Goal: Task Accomplishment & Management: Manage account settings

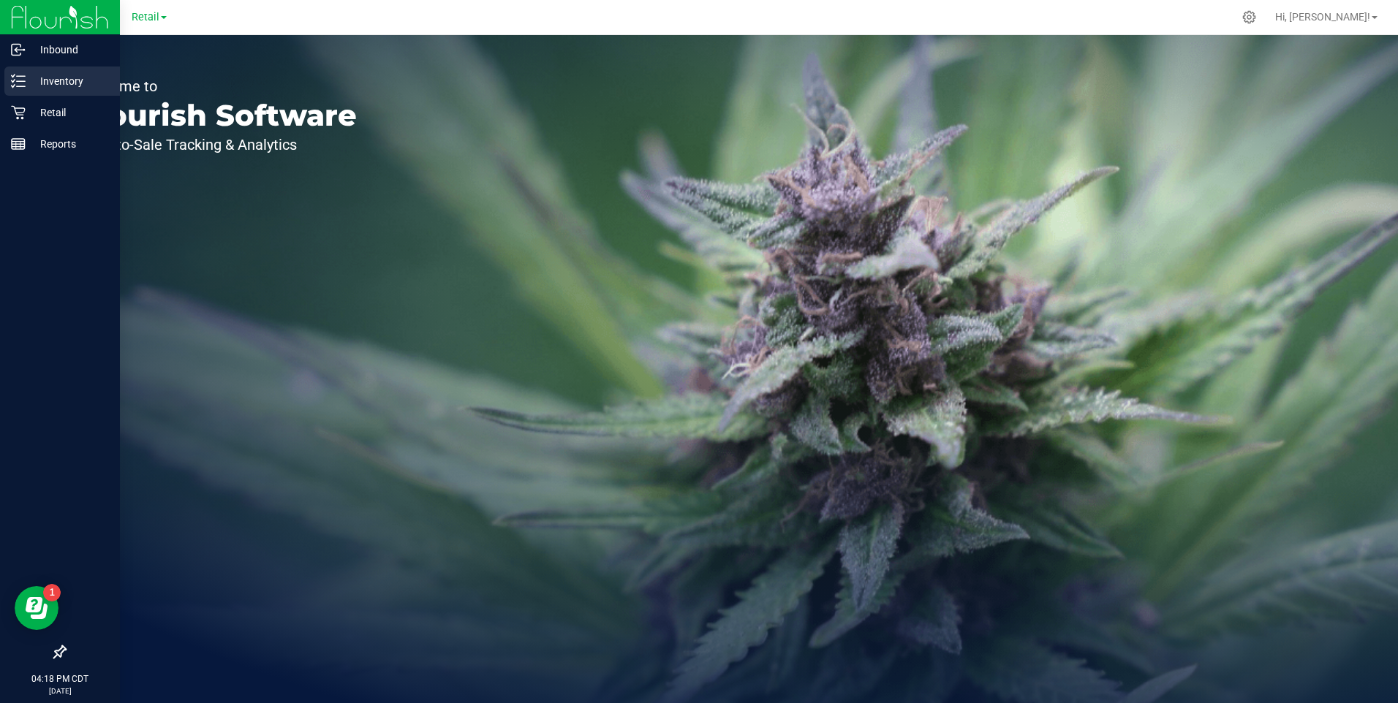
click at [52, 81] on p "Inventory" at bounding box center [70, 81] width 88 height 18
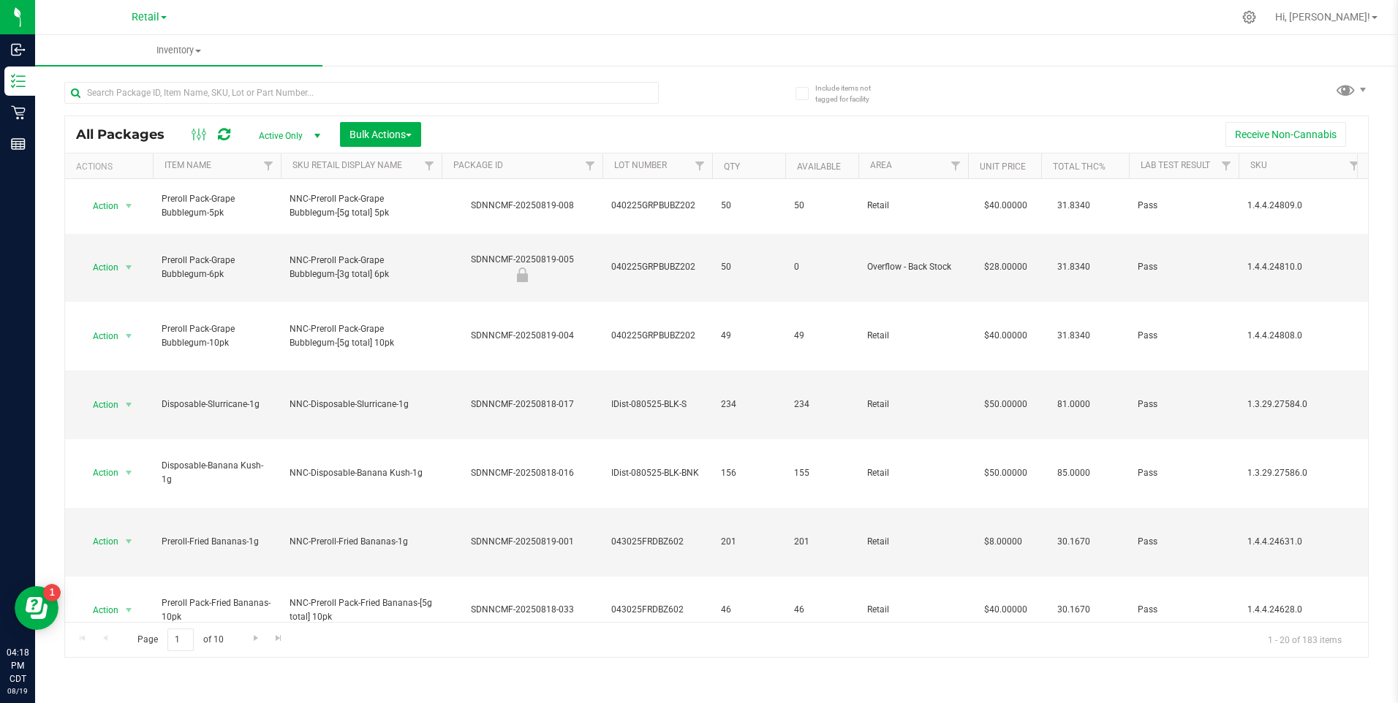
click at [317, 77] on div at bounding box center [390, 92] width 652 height 47
click at [312, 92] on input "text" at bounding box center [361, 93] width 594 height 22
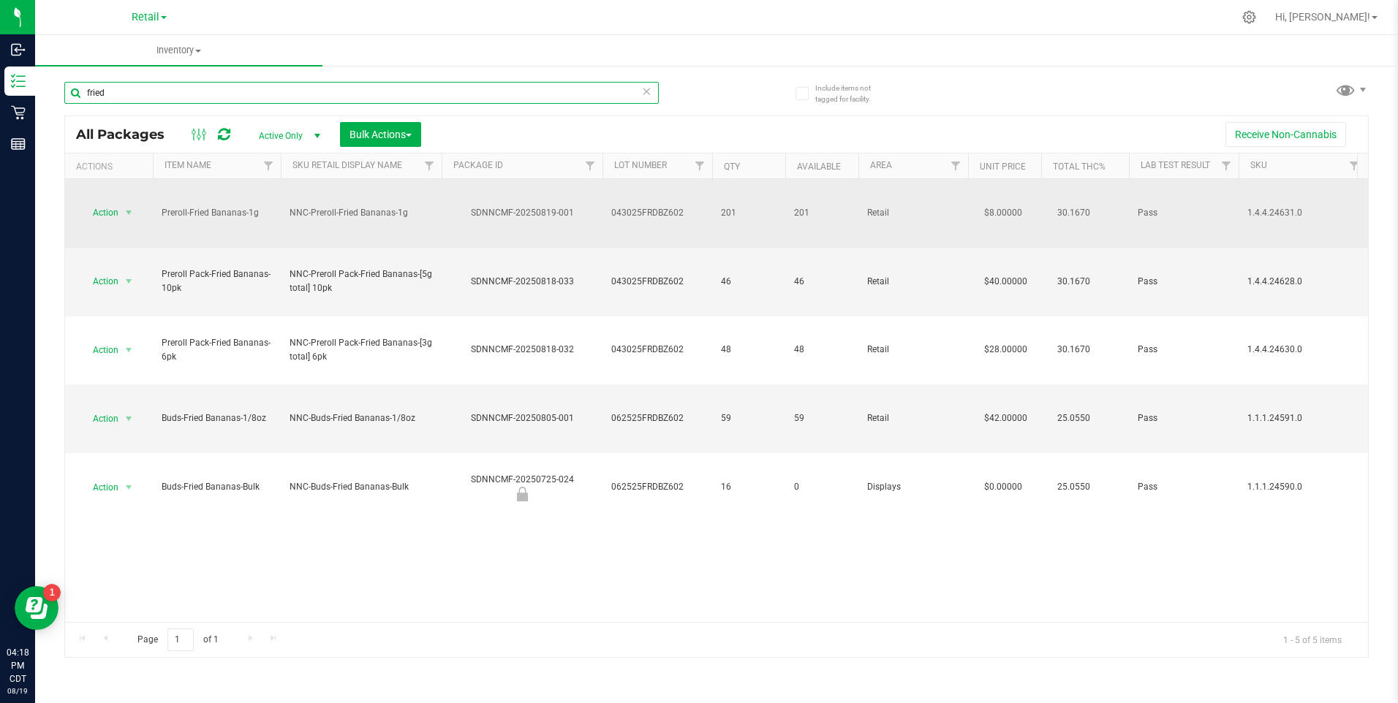
type input "fried"
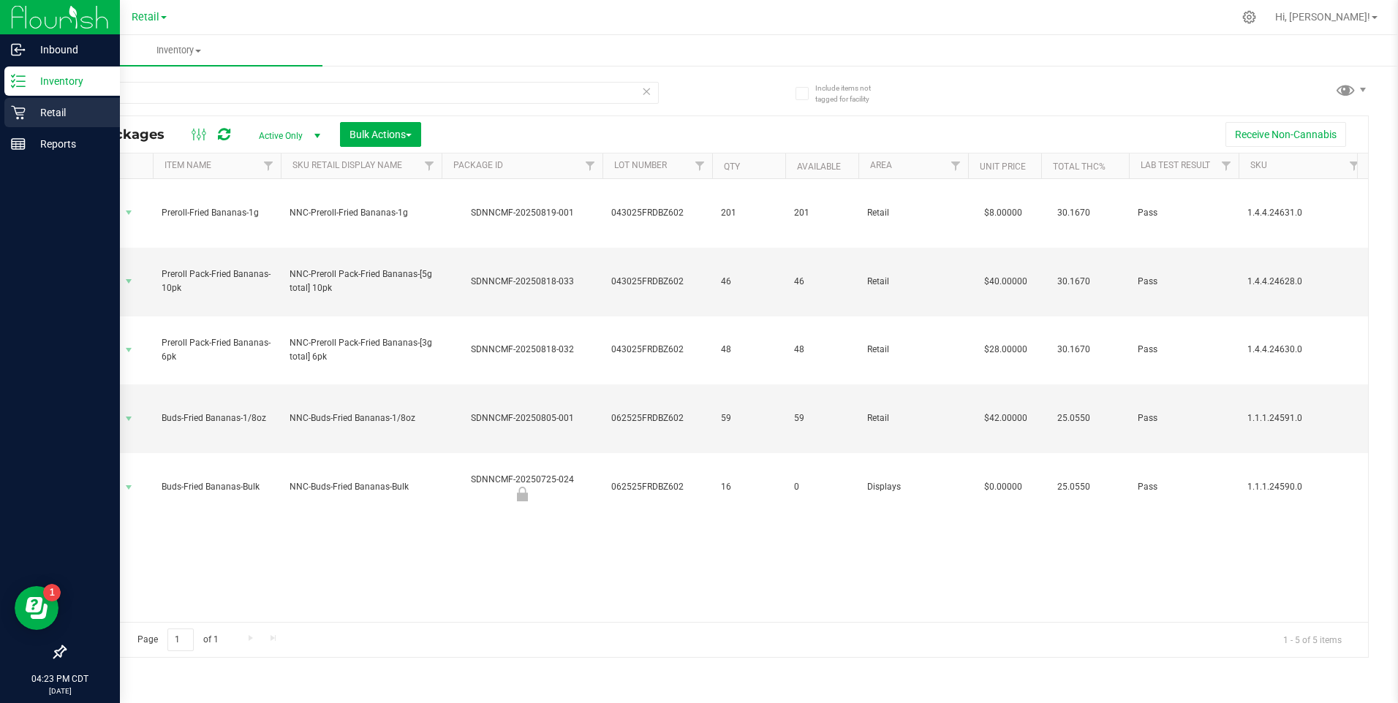
click at [23, 106] on icon at bounding box center [18, 112] width 15 height 15
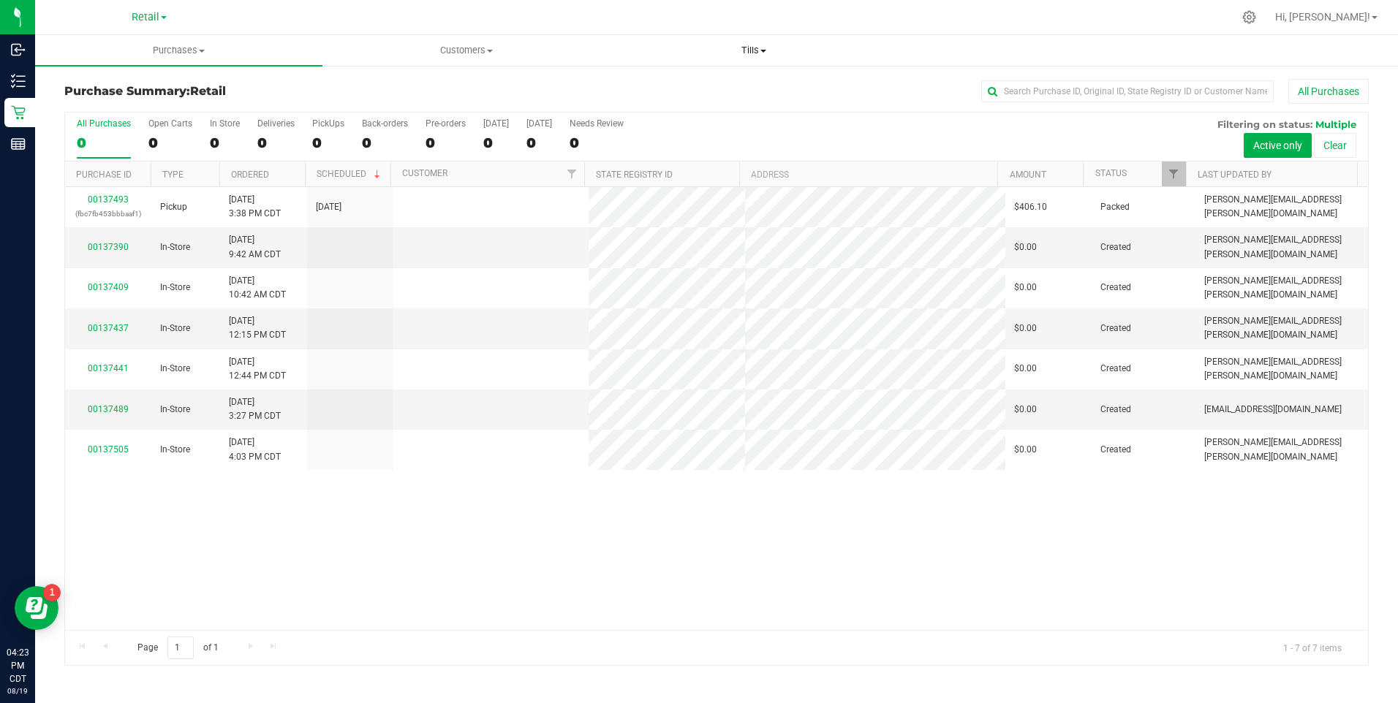
click at [765, 48] on span "Tills" at bounding box center [754, 50] width 286 height 13
click at [677, 90] on span "Manage tills" at bounding box center [659, 88] width 99 height 12
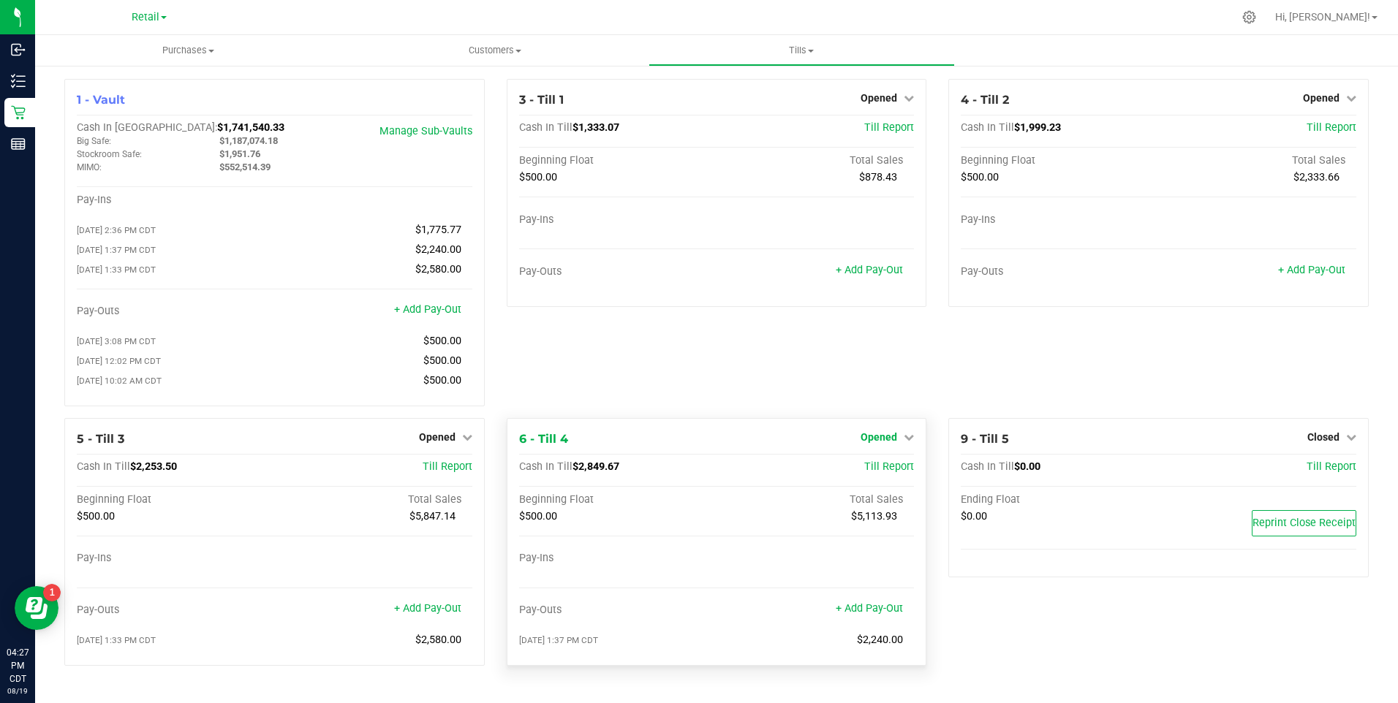
click at [906, 439] on icon at bounding box center [909, 437] width 10 height 10
click at [868, 473] on link "Close Till" at bounding box center [880, 467] width 39 height 12
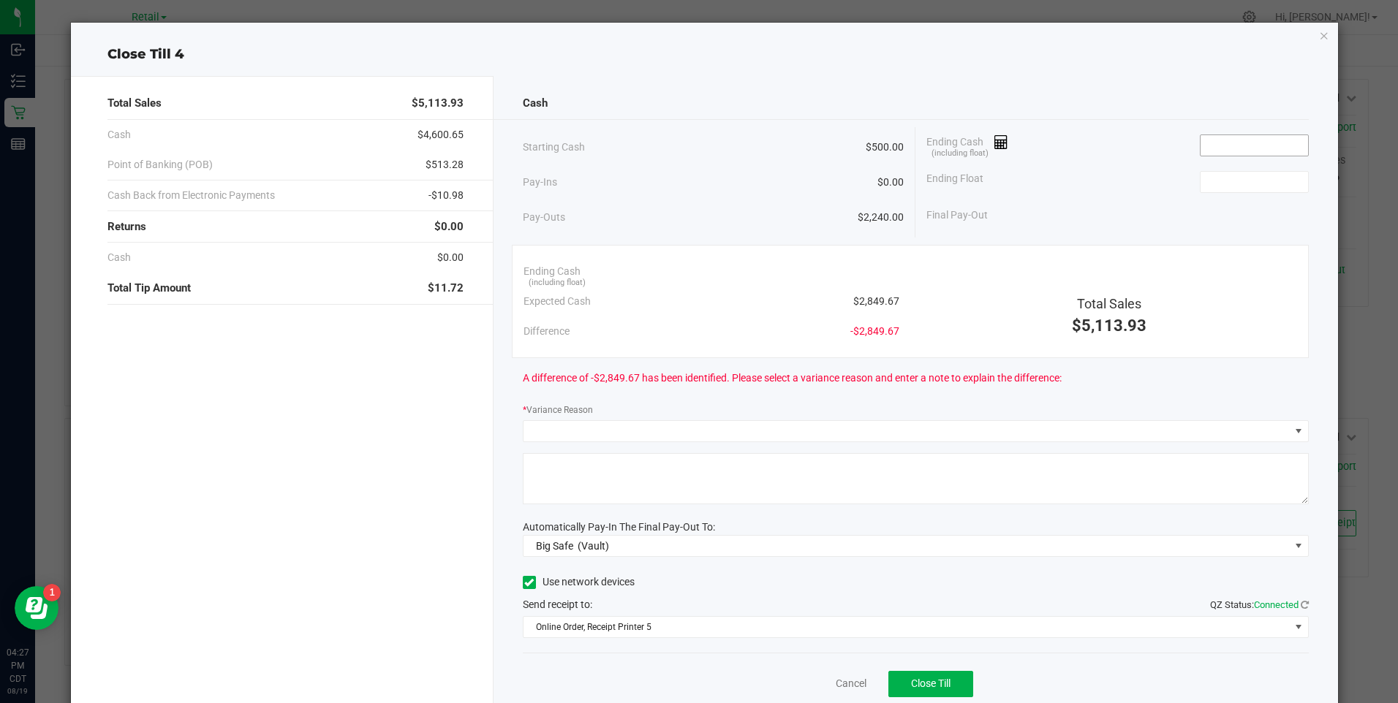
click at [1236, 145] on input at bounding box center [1253, 145] width 107 height 20
click at [1235, 181] on input at bounding box center [1253, 182] width 107 height 20
type input "$2,849.68"
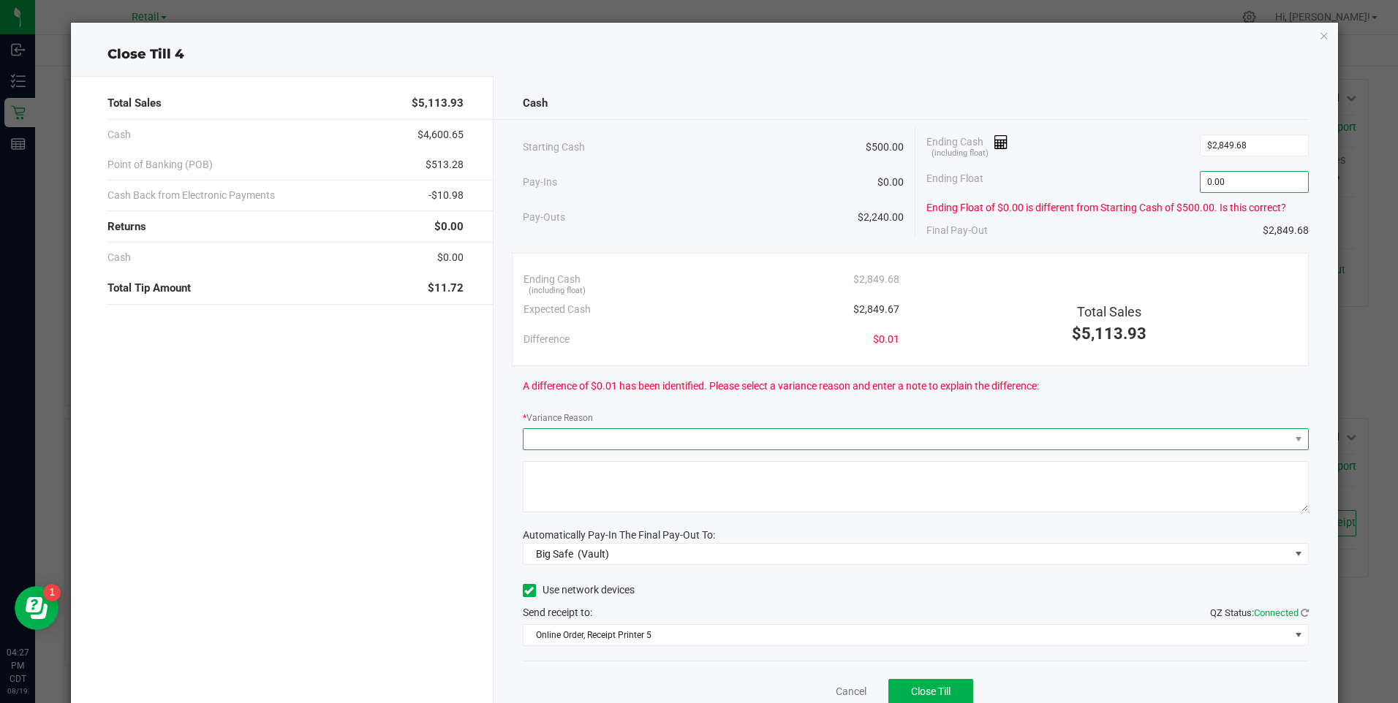
click at [771, 431] on span at bounding box center [906, 439] width 766 height 20
type input "$0.00"
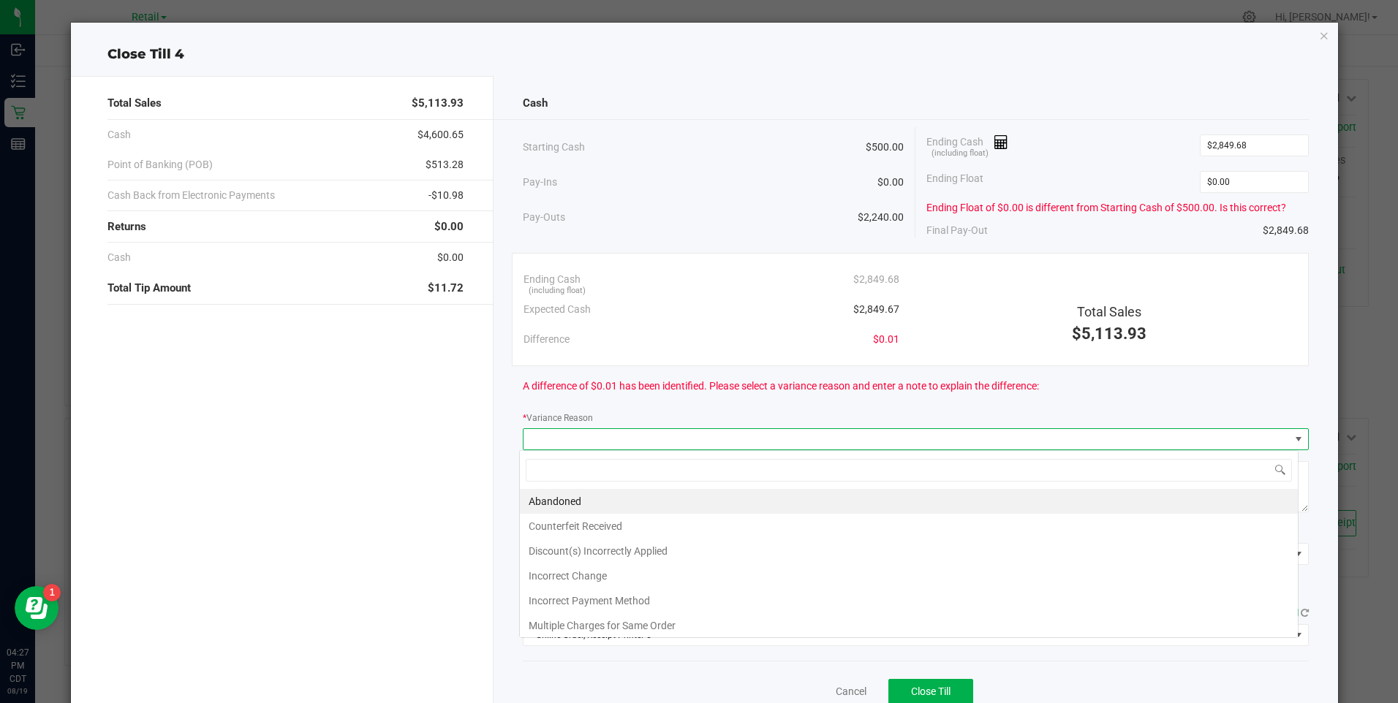
scroll to position [22, 779]
click at [631, 581] on li "Incorrect Change" at bounding box center [909, 576] width 778 height 25
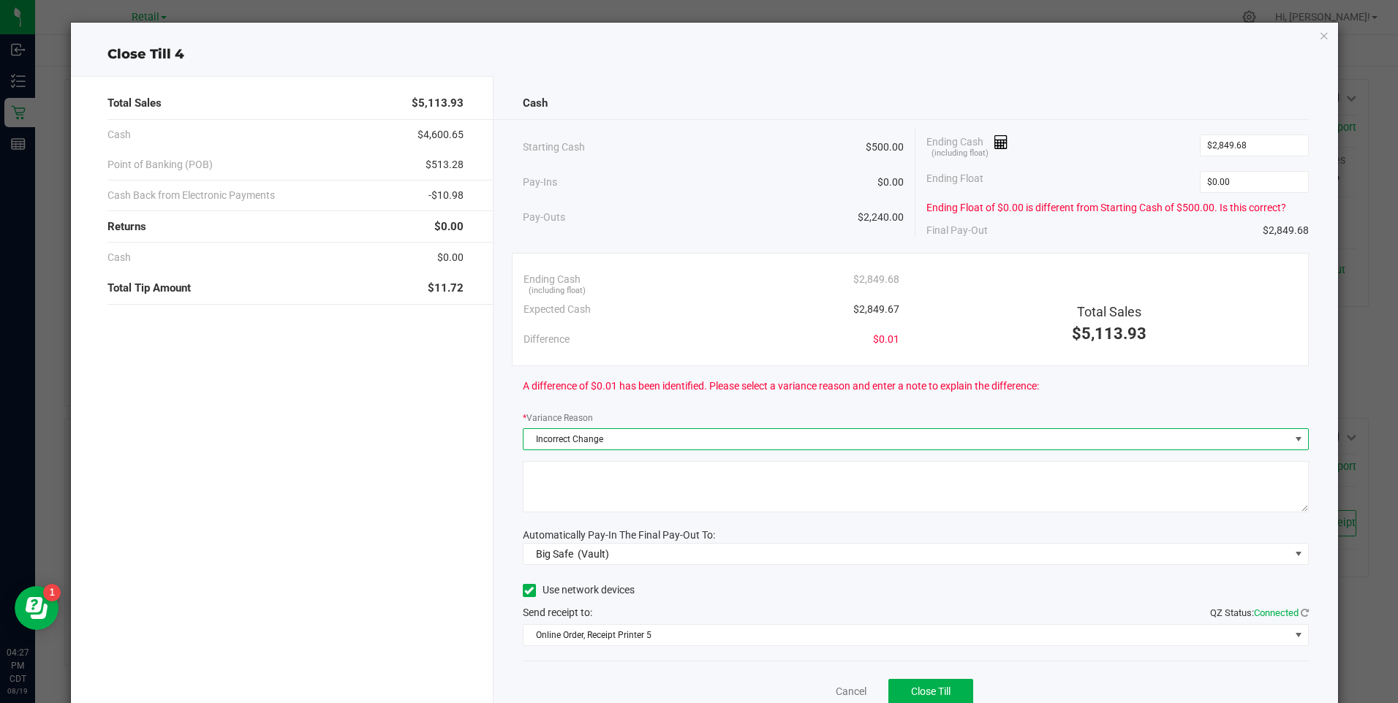
click at [705, 473] on textarea at bounding box center [916, 486] width 786 height 51
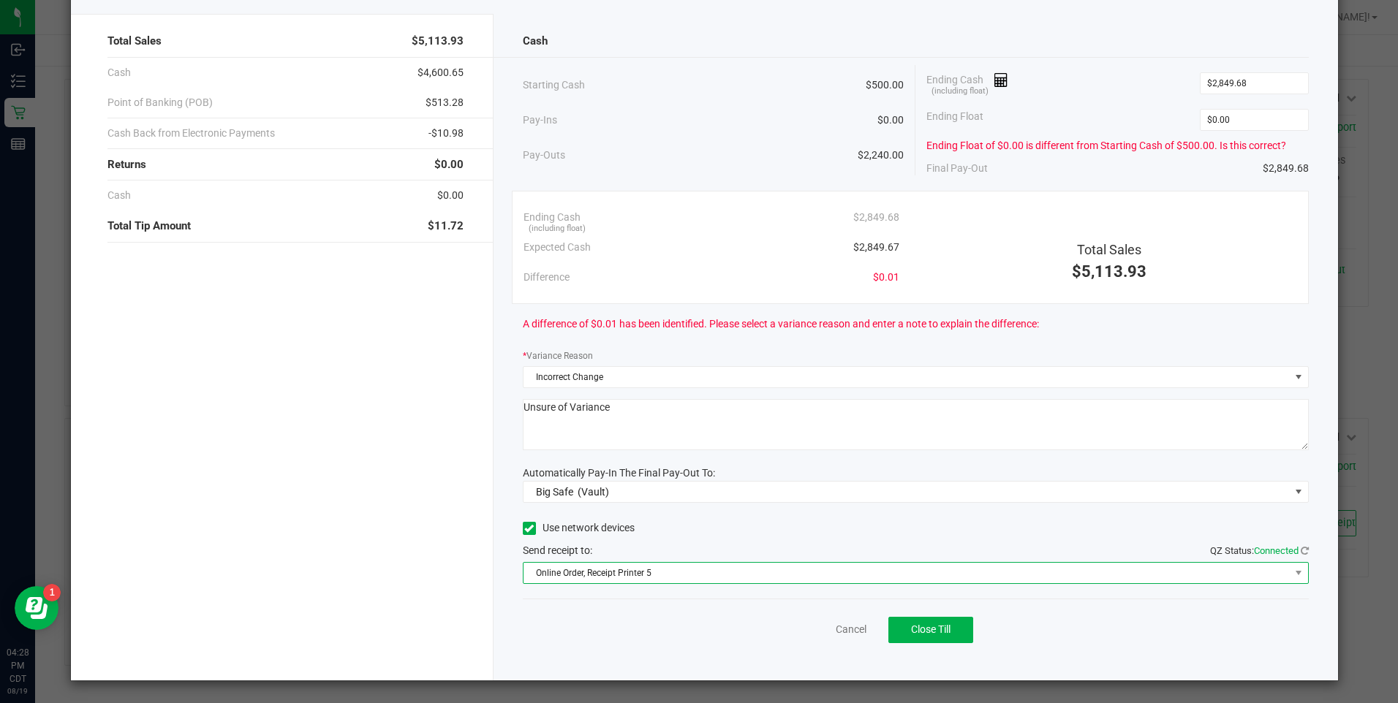
click at [715, 578] on span "Online Order, Receipt Printer 5" at bounding box center [906, 573] width 766 height 20
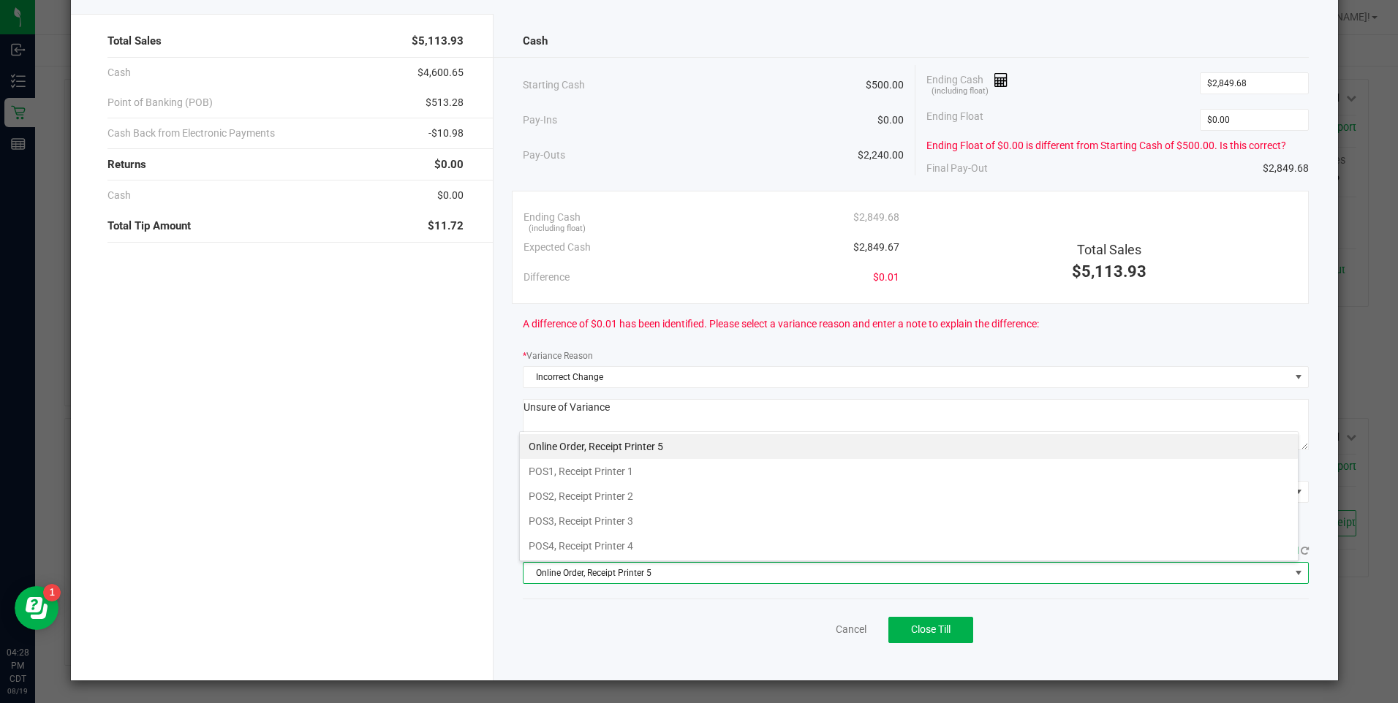
scroll to position [22, 779]
click at [640, 549] on li "POS4, Receipt Printer 4" at bounding box center [909, 546] width 778 height 25
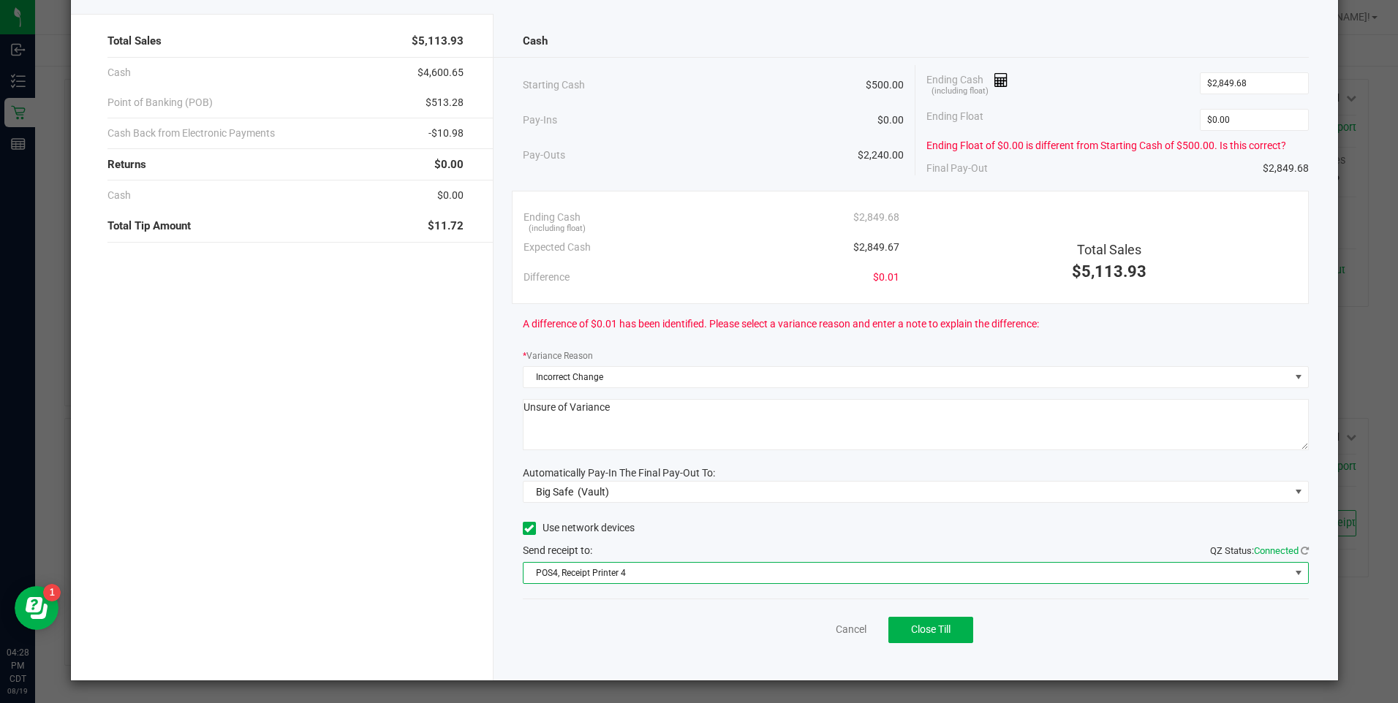
click at [526, 409] on textarea at bounding box center [916, 424] width 786 height 51
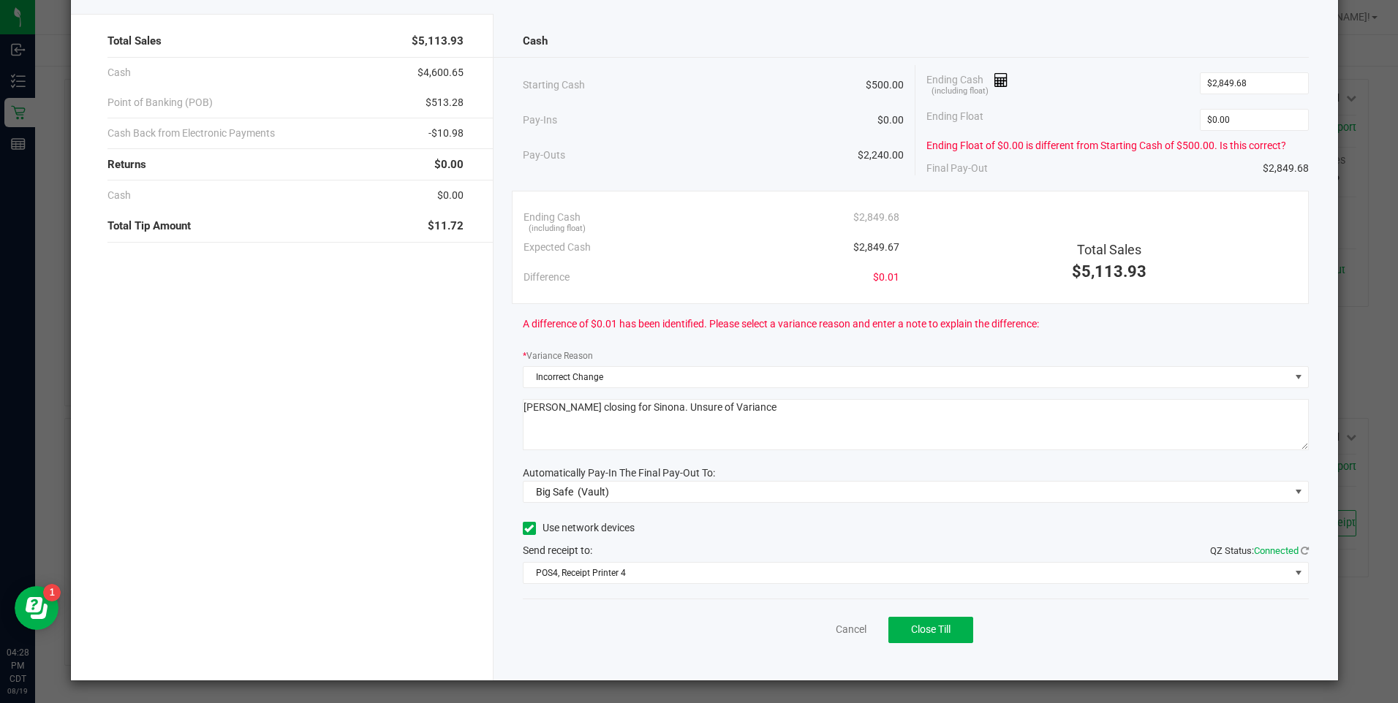
click at [719, 412] on textarea at bounding box center [916, 424] width 786 height 51
type textarea "[PERSON_NAME] closing for Sinona. Unsure of Variance."
click at [917, 630] on span "Close Till" at bounding box center [930, 630] width 39 height 12
click at [814, 631] on link "Dismiss" at bounding box center [818, 629] width 35 height 15
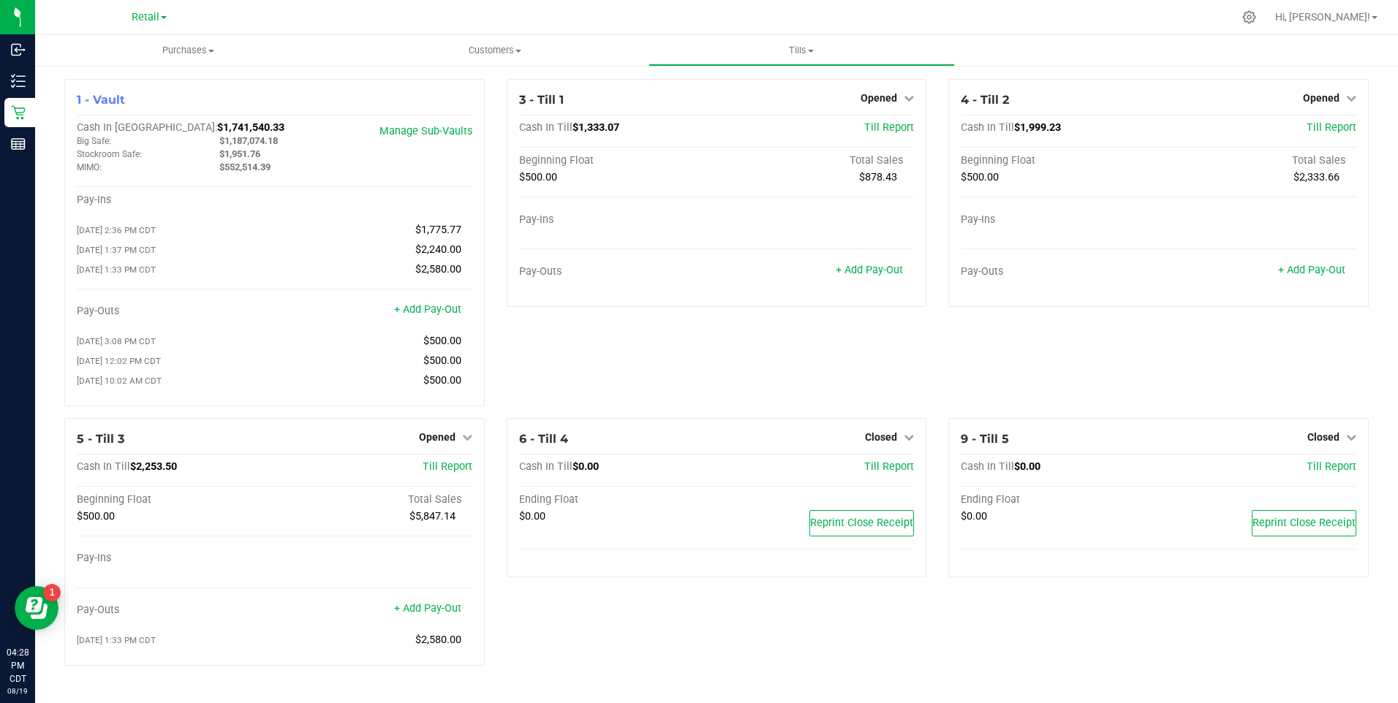
click at [1369, 20] on span "Hi, [PERSON_NAME]!" at bounding box center [1322, 17] width 95 height 12
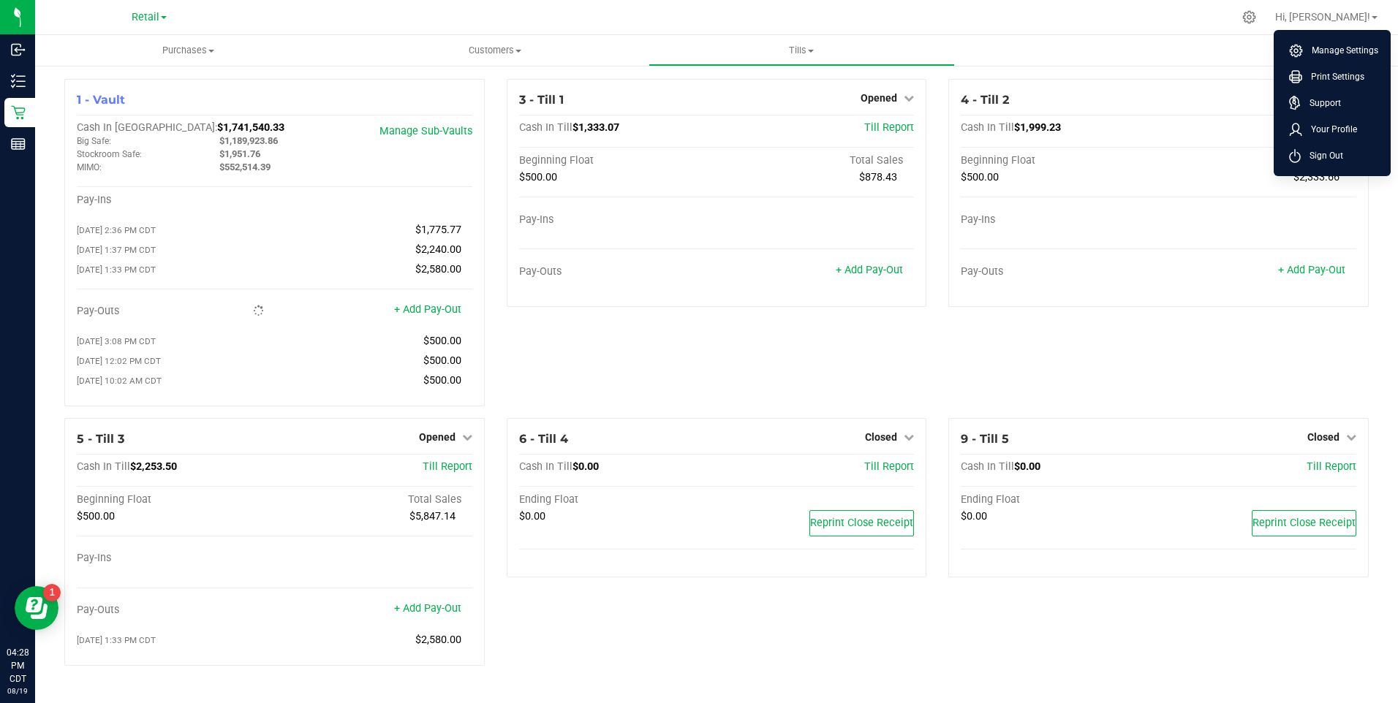
click at [594, 388] on div "3 - Till 1 Opened Close Till Cash In Till $1,333.07 Till Report Beginning Float…" at bounding box center [717, 248] width 442 height 339
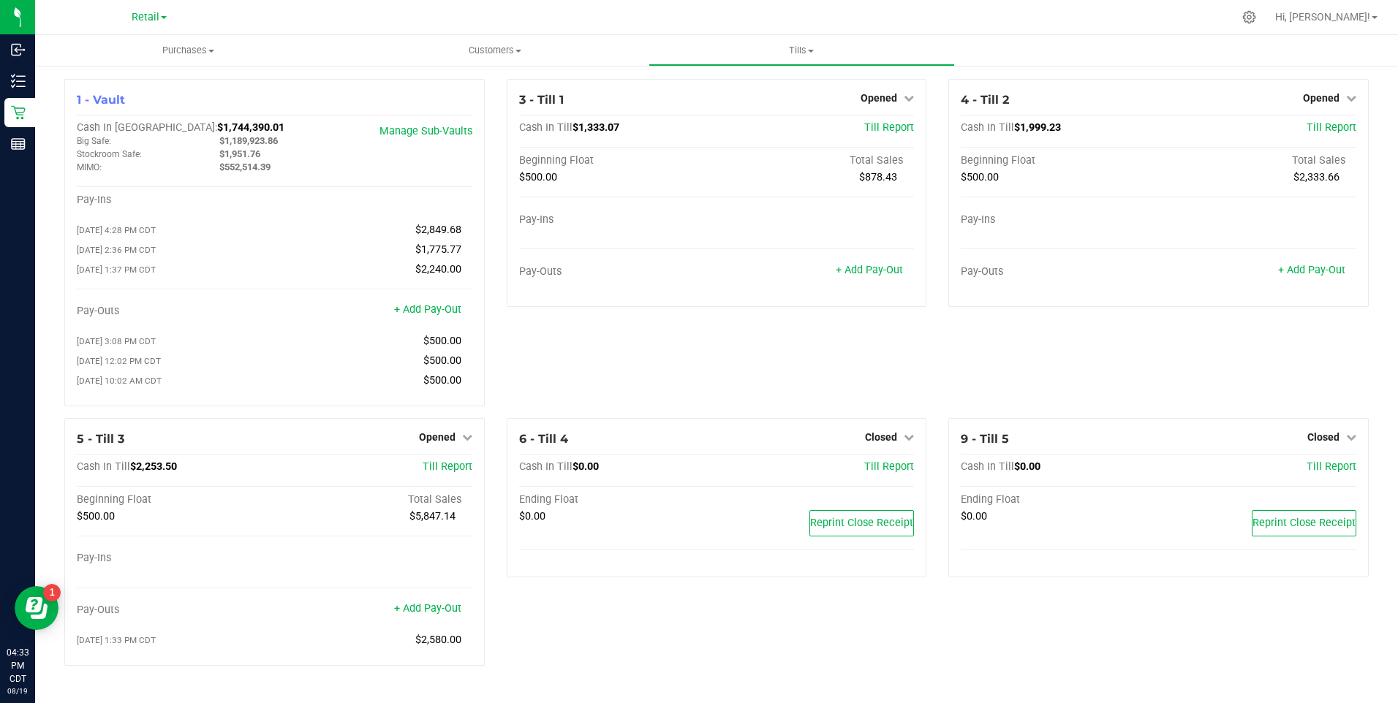
click at [1321, 274] on link "+ Add Pay-Out" at bounding box center [1311, 270] width 67 height 12
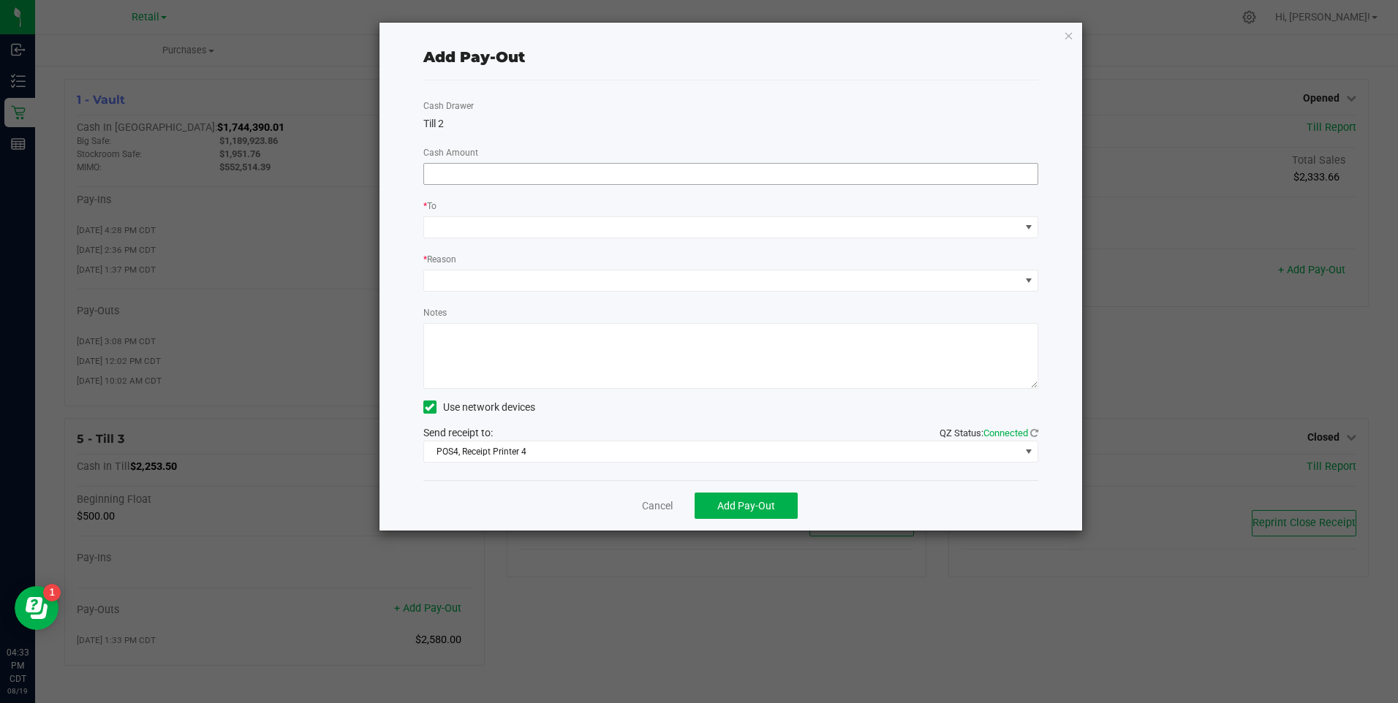
click at [562, 178] on input at bounding box center [731, 174] width 614 height 20
click at [564, 220] on span at bounding box center [722, 227] width 596 height 20
type input "$1,840.00"
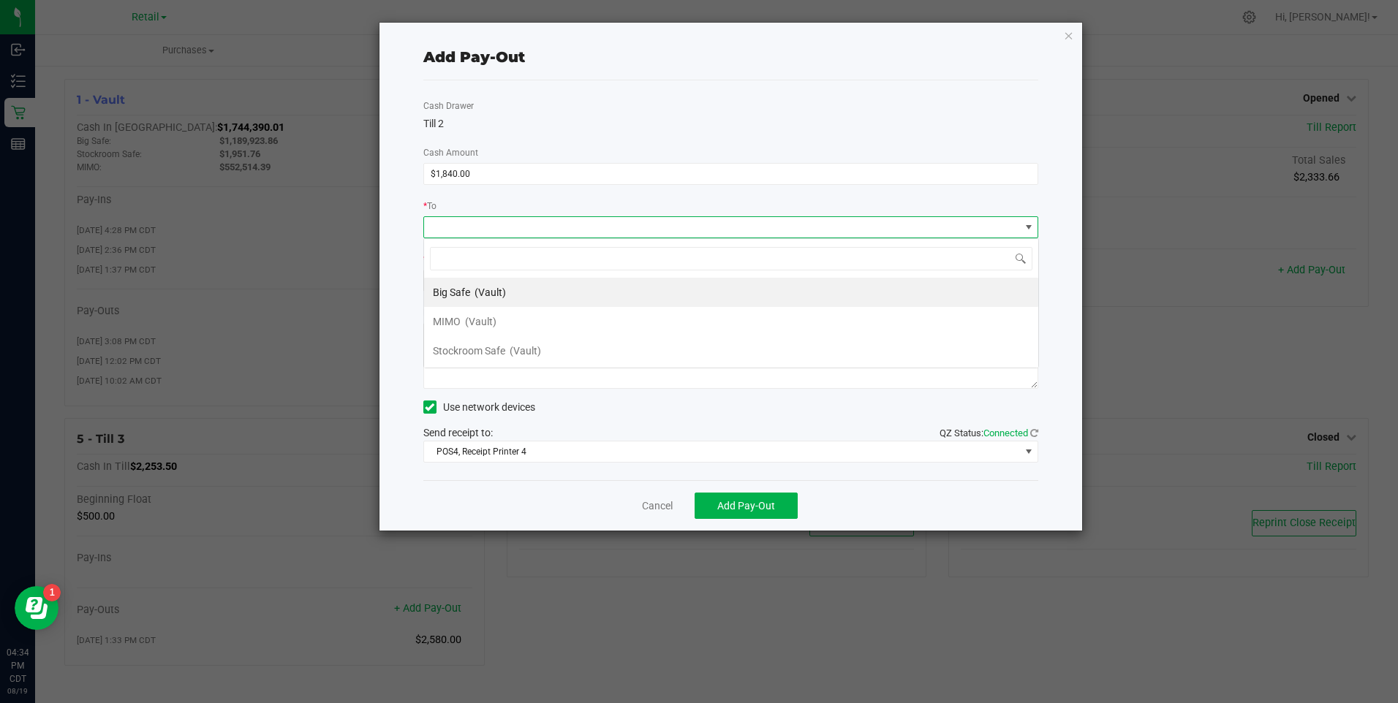
scroll to position [22, 615]
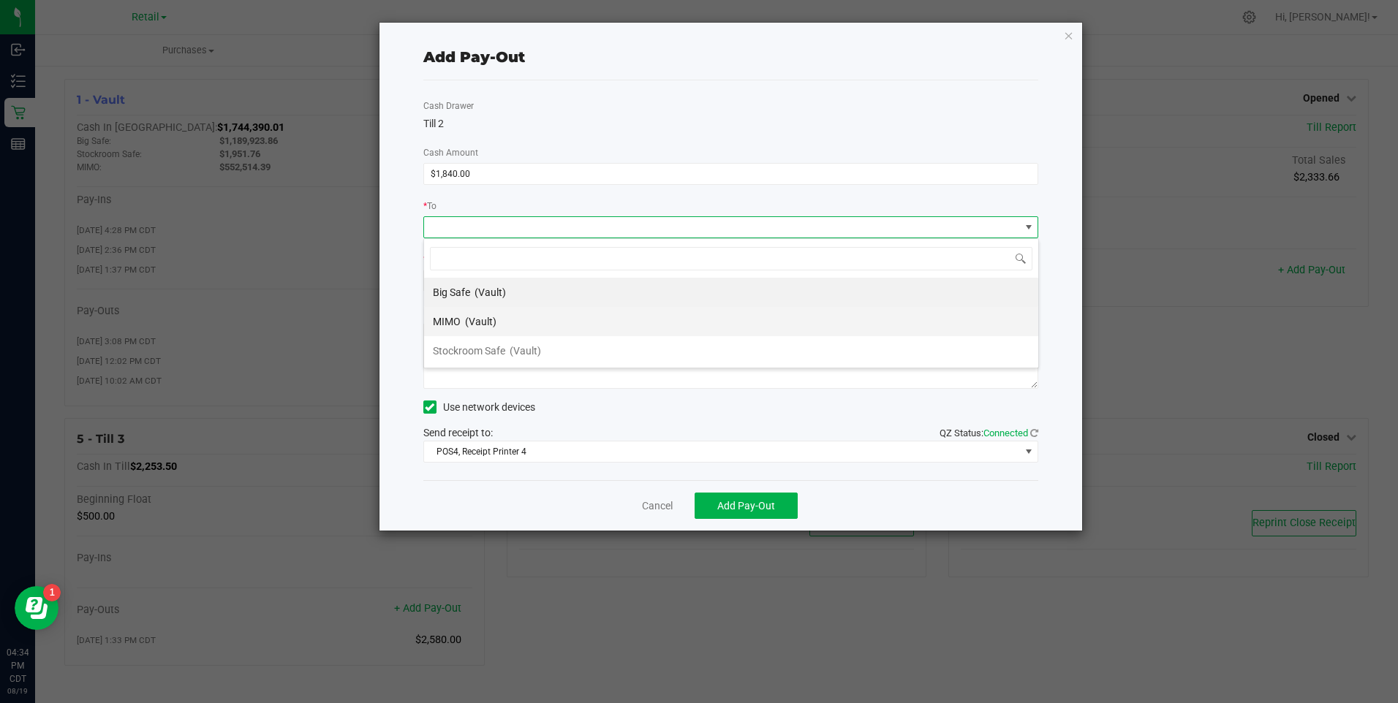
click at [534, 324] on li "MIMO (Vault)" at bounding box center [731, 321] width 614 height 29
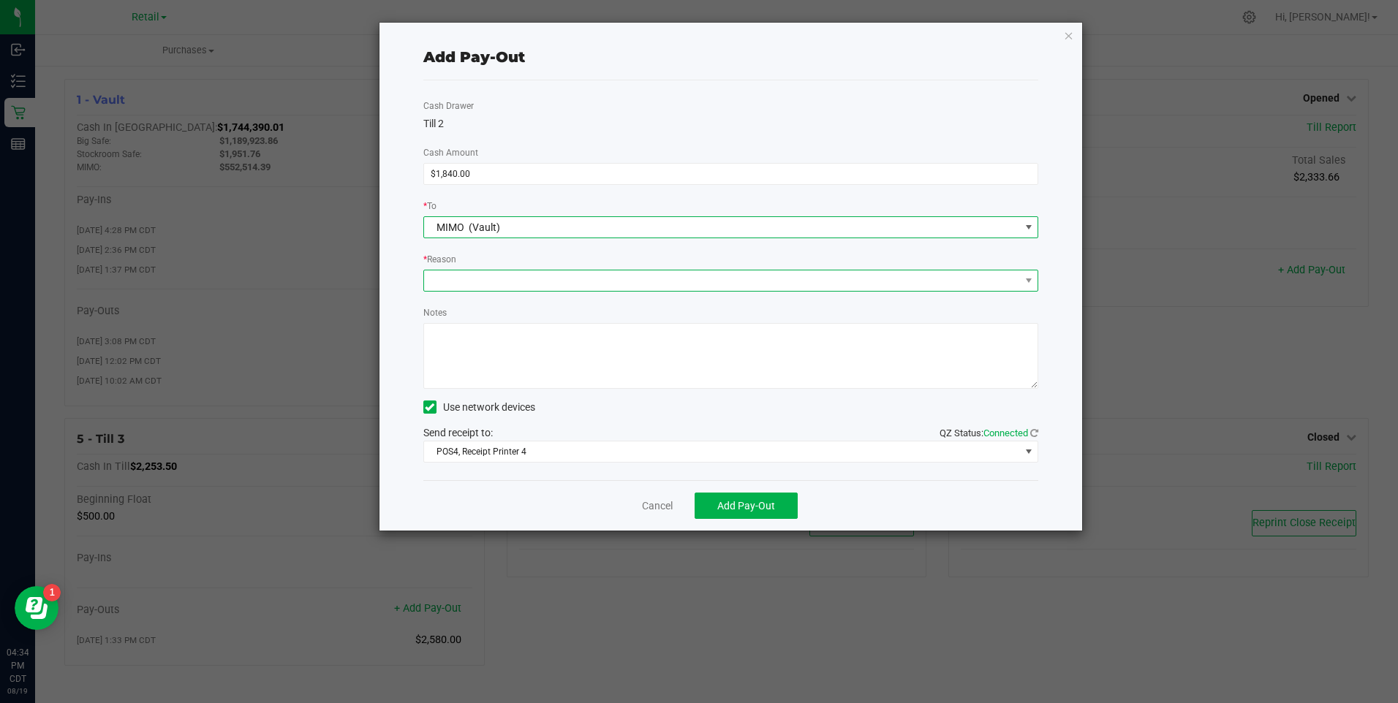
click at [559, 277] on span at bounding box center [722, 280] width 596 height 20
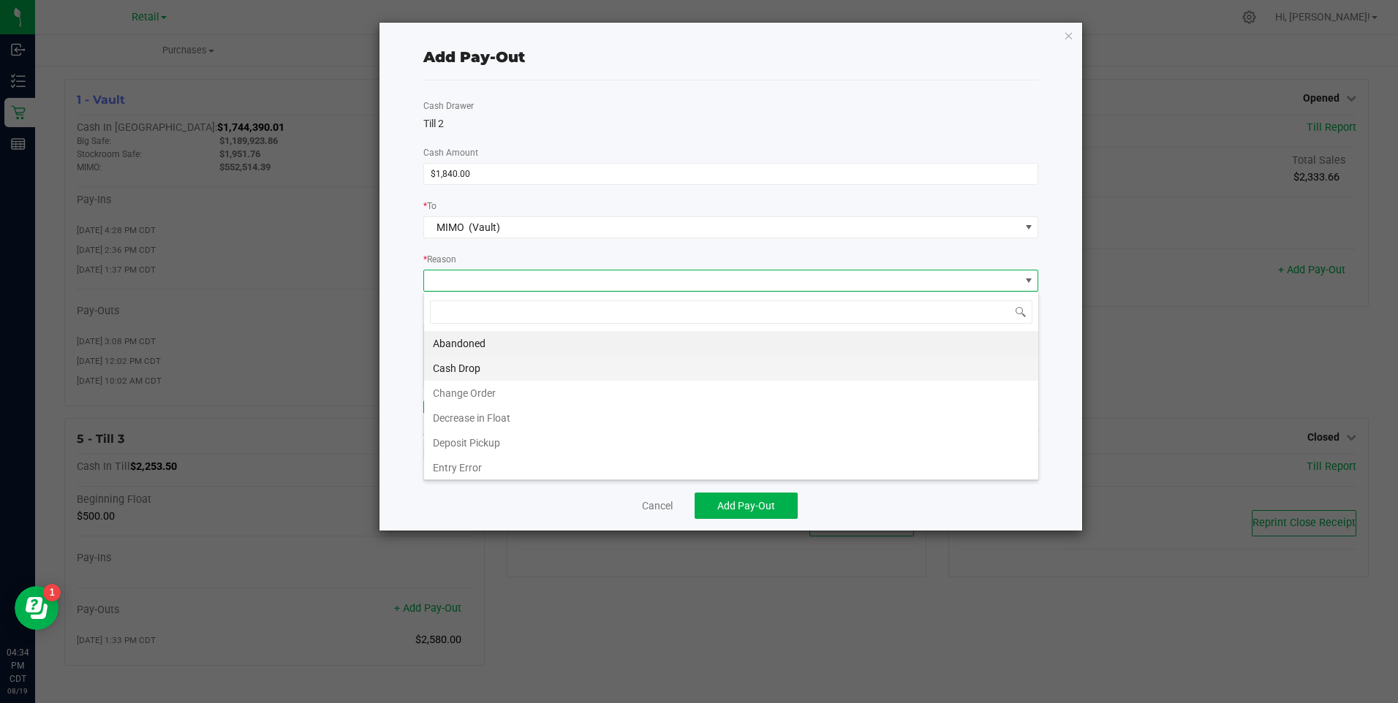
click at [512, 363] on li "Cash Drop" at bounding box center [731, 368] width 614 height 25
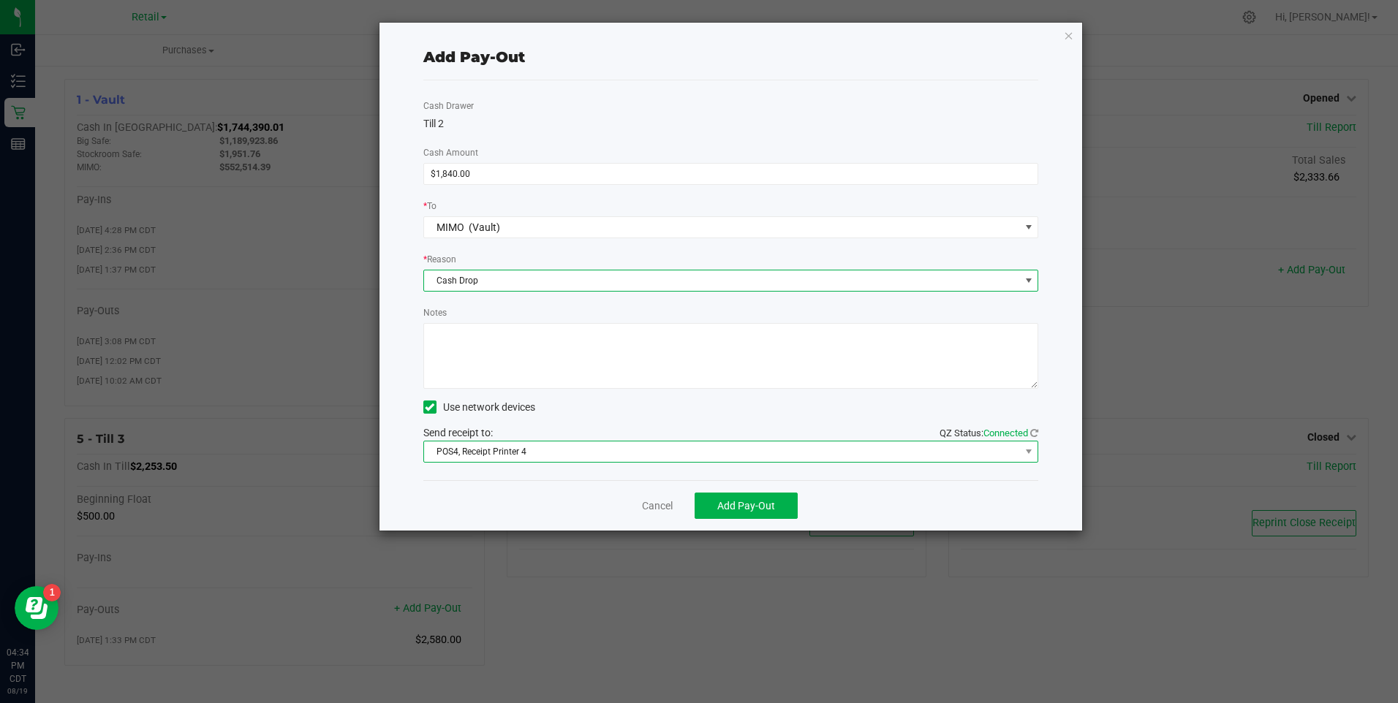
click at [572, 455] on span "POS4, Receipt Printer 4" at bounding box center [722, 452] width 596 height 20
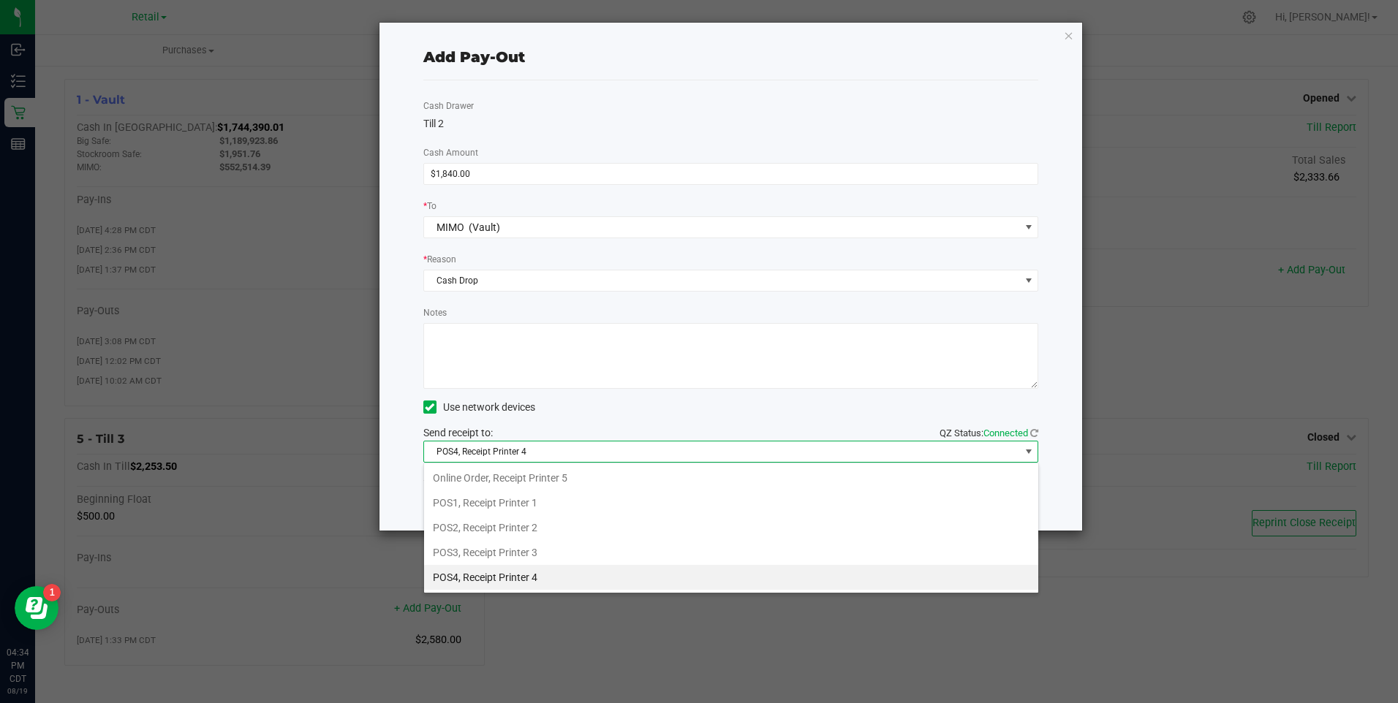
click at [541, 575] on li "POS4, Receipt Printer 4" at bounding box center [731, 577] width 614 height 25
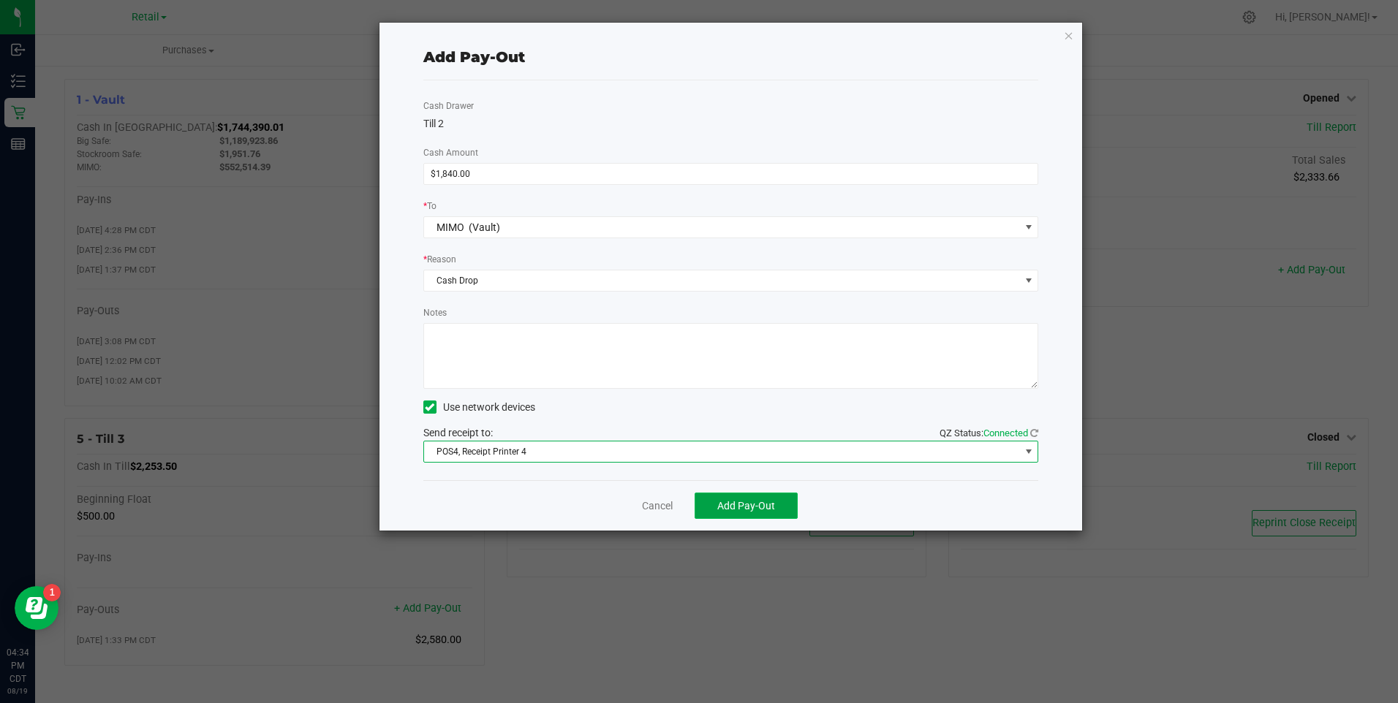
click at [754, 502] on span "Add Pay-Out" at bounding box center [746, 506] width 58 height 12
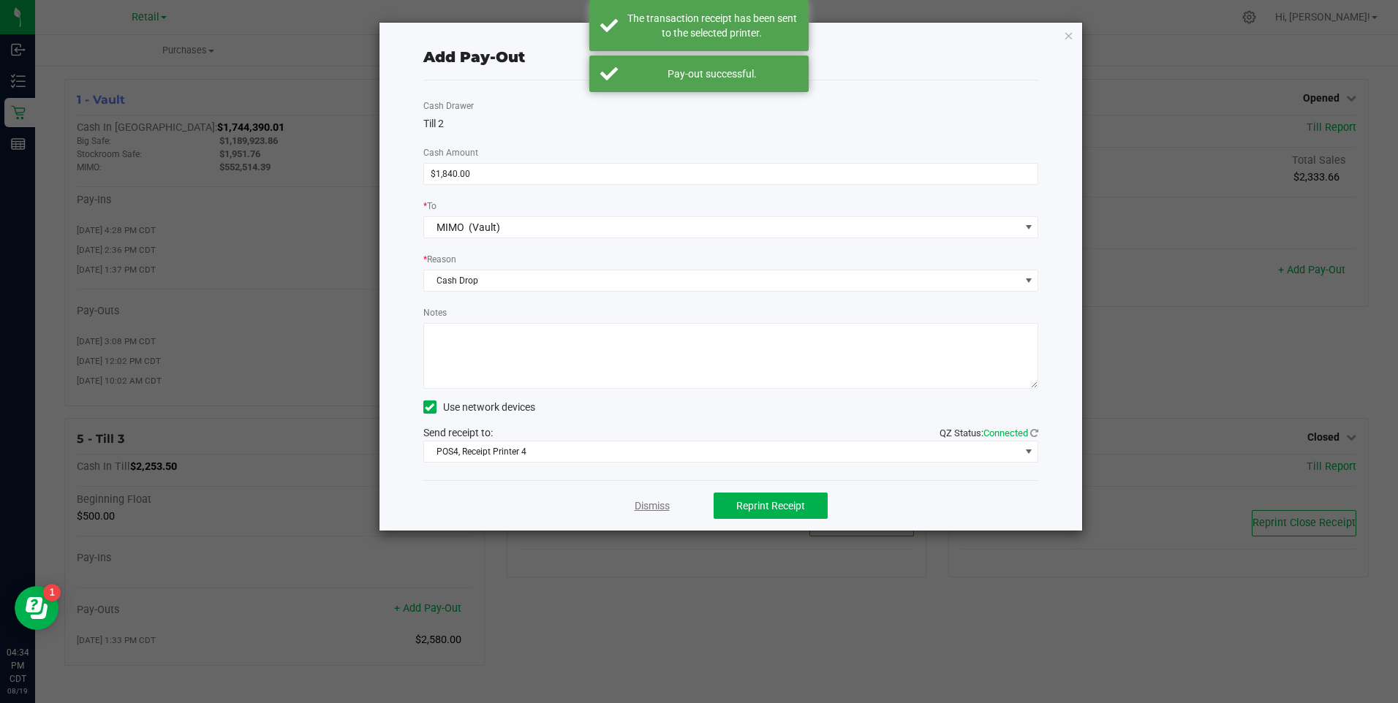
click at [652, 512] on link "Dismiss" at bounding box center [652, 506] width 35 height 15
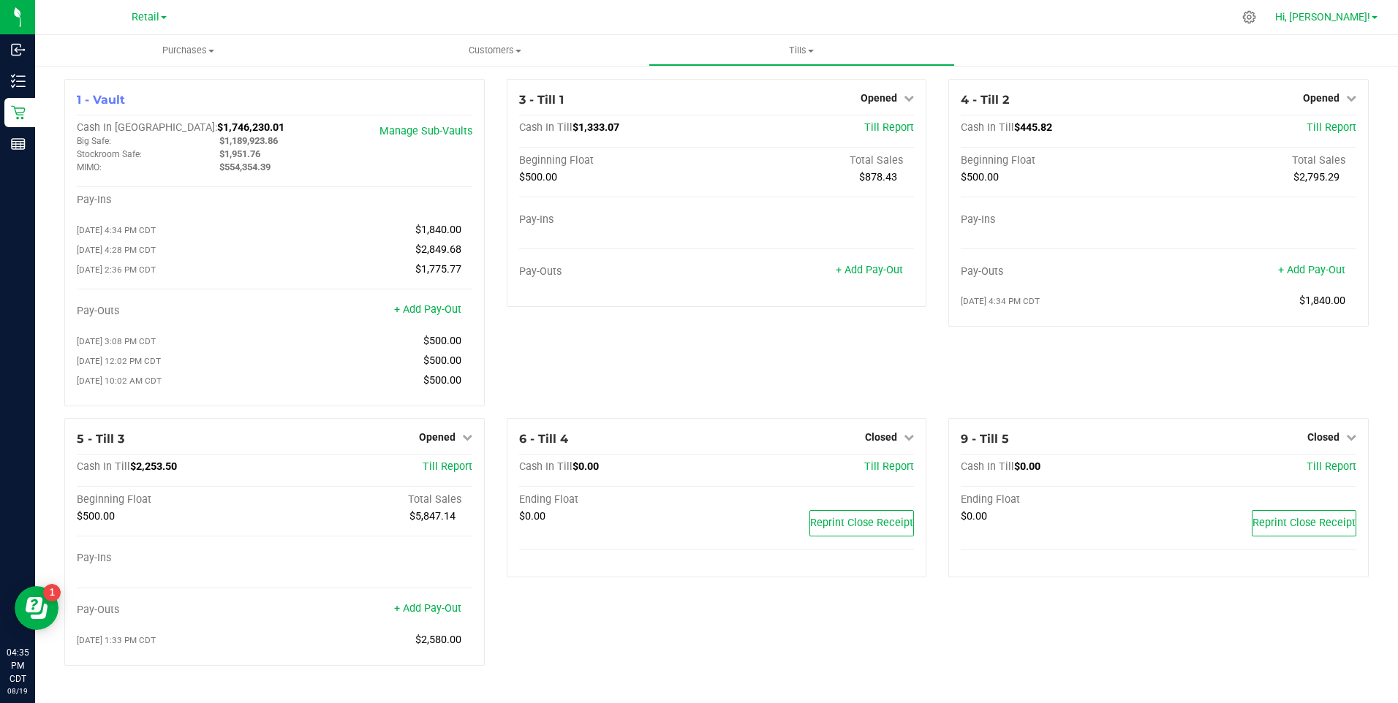
click at [1368, 22] on span "Hi, [PERSON_NAME]!" at bounding box center [1322, 17] width 95 height 12
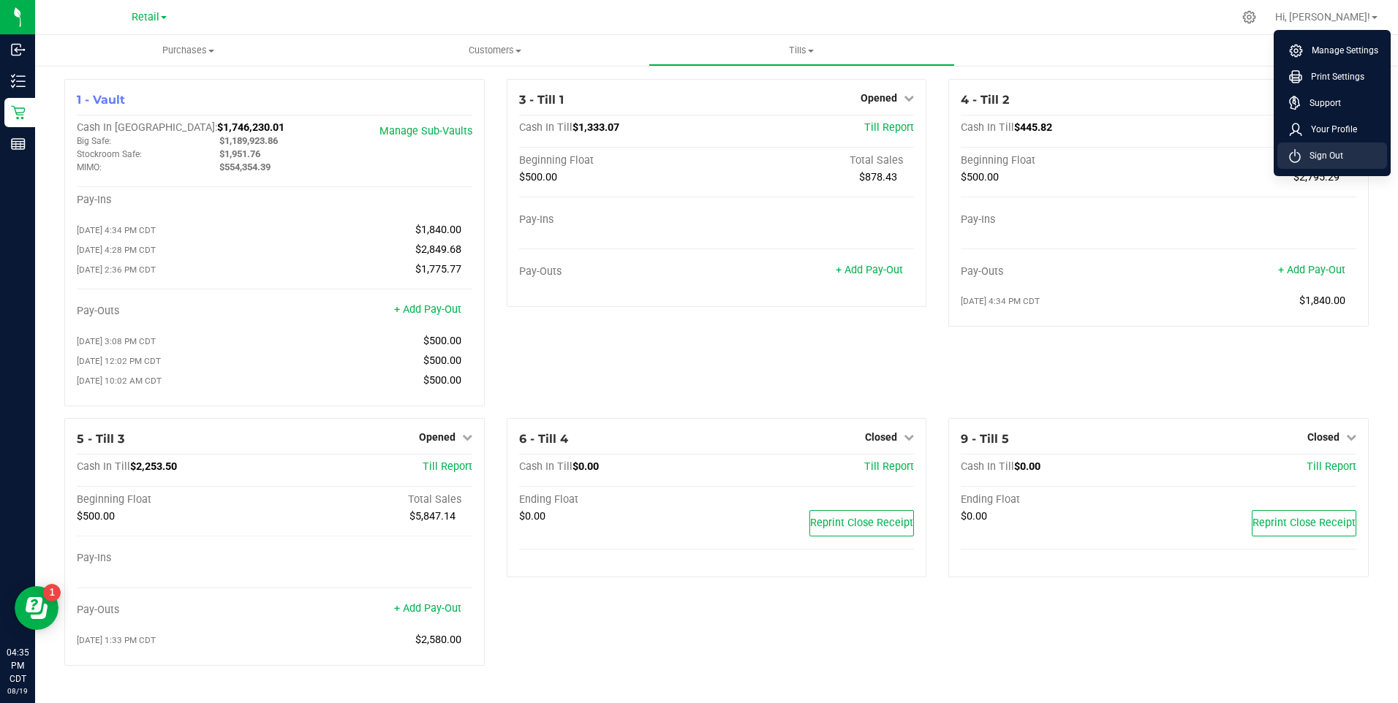
click at [1330, 158] on span "Sign Out" at bounding box center [1322, 155] width 42 height 15
